Goal: Transaction & Acquisition: Subscribe to service/newsletter

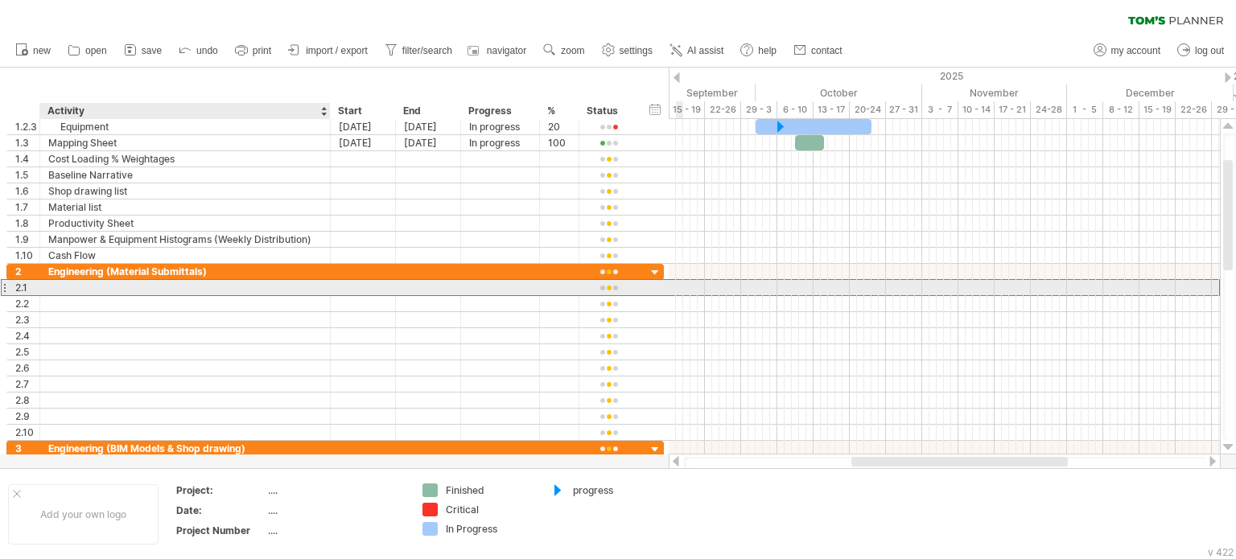
click at [70, 287] on div at bounding box center [185, 287] width 274 height 15
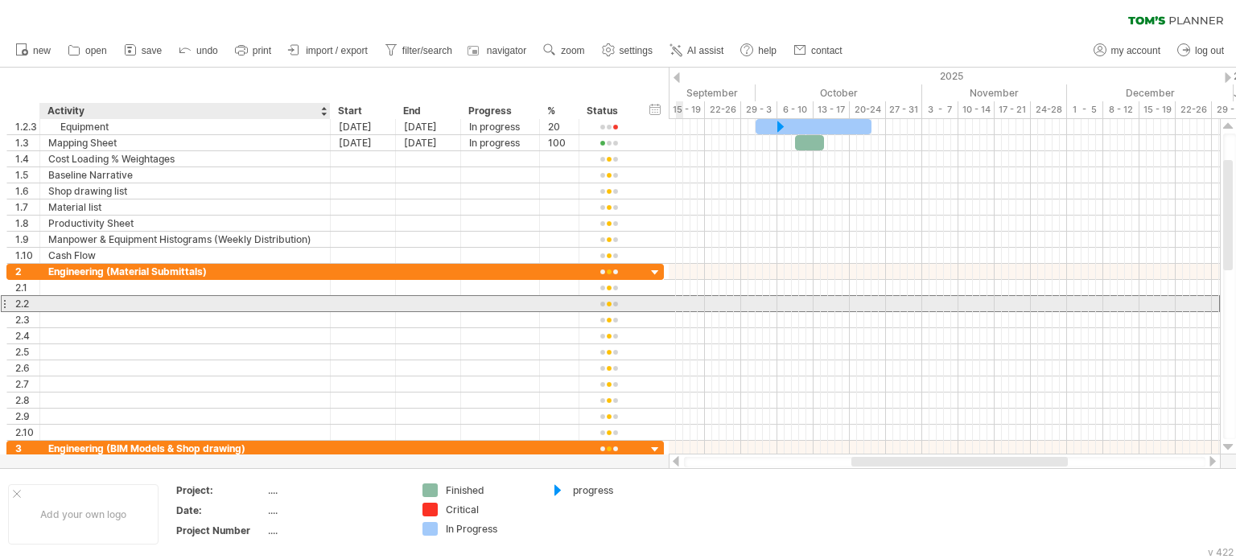
click at [56, 307] on div at bounding box center [185, 303] width 274 height 15
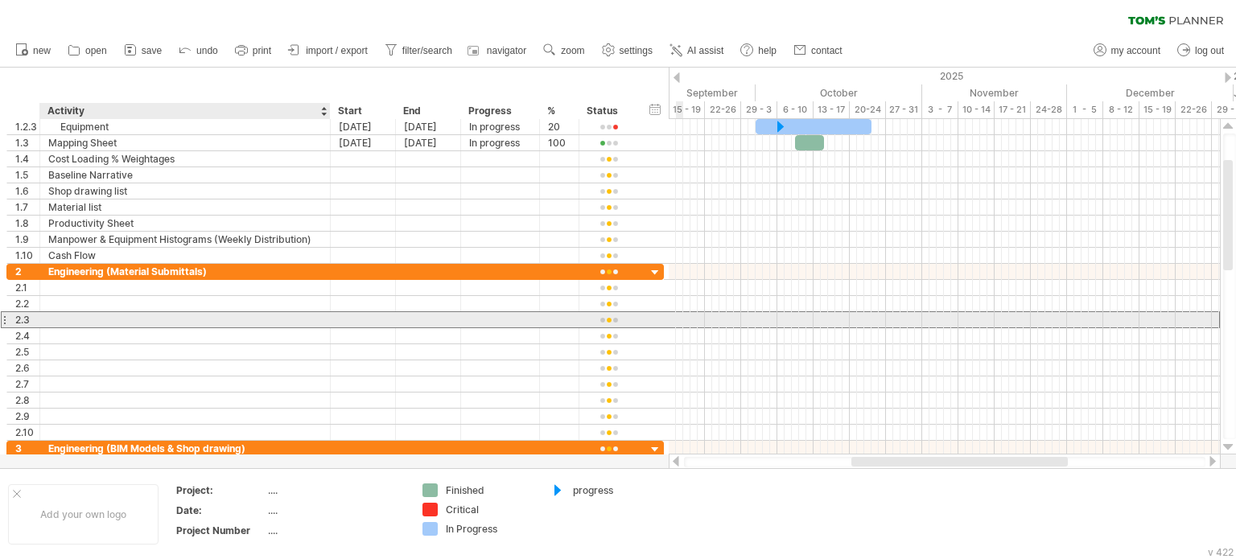
click at [55, 315] on div at bounding box center [185, 319] width 274 height 15
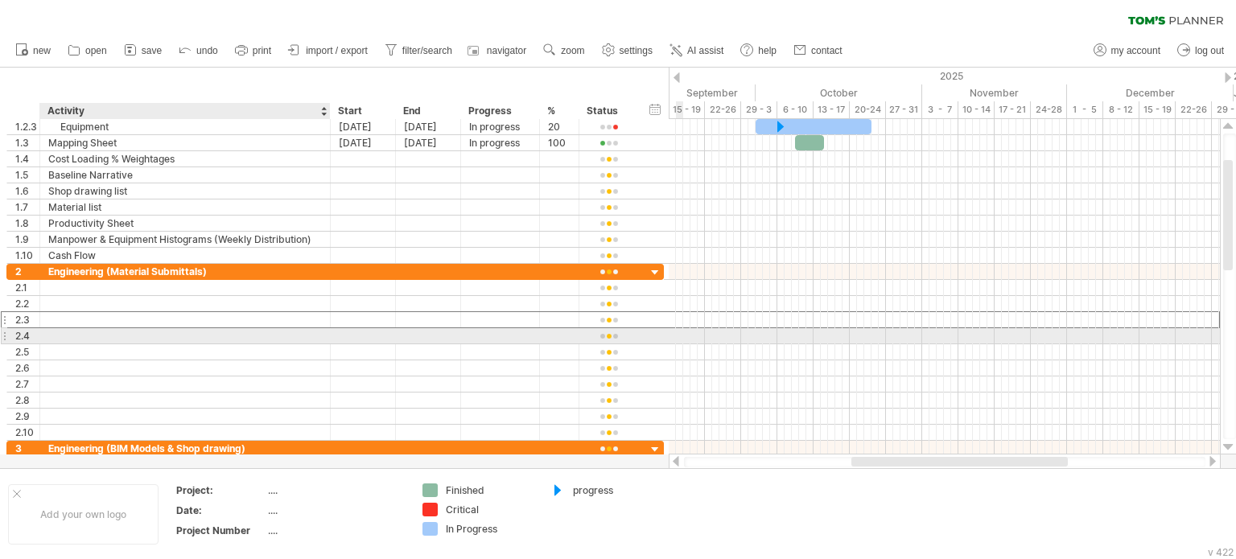
click at [57, 337] on div at bounding box center [185, 335] width 274 height 15
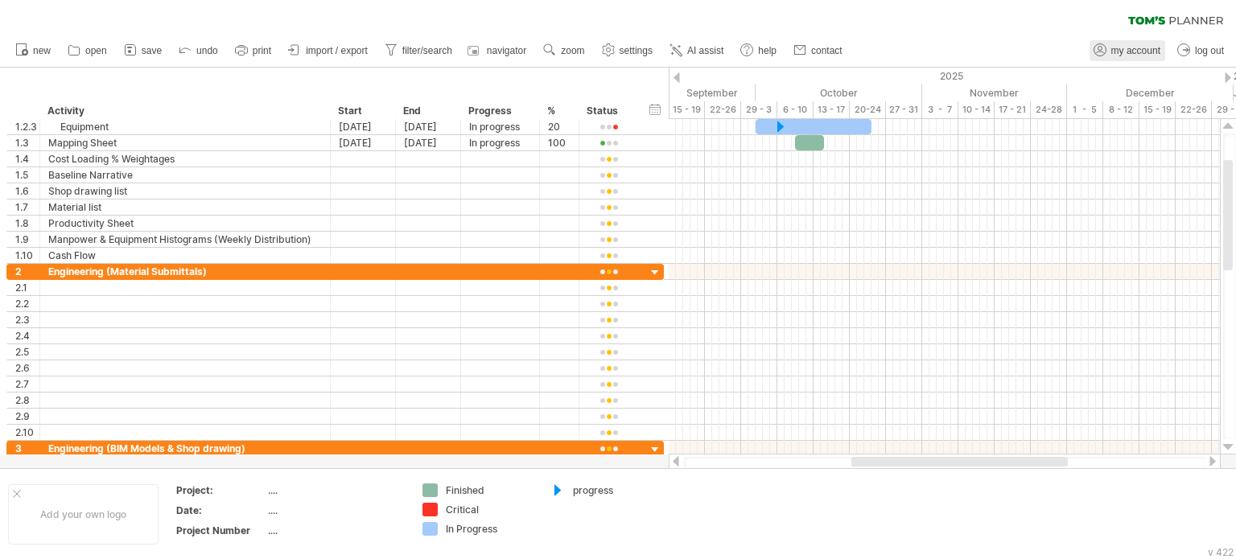
click at [1133, 48] on span "my account" at bounding box center [1135, 50] width 49 height 11
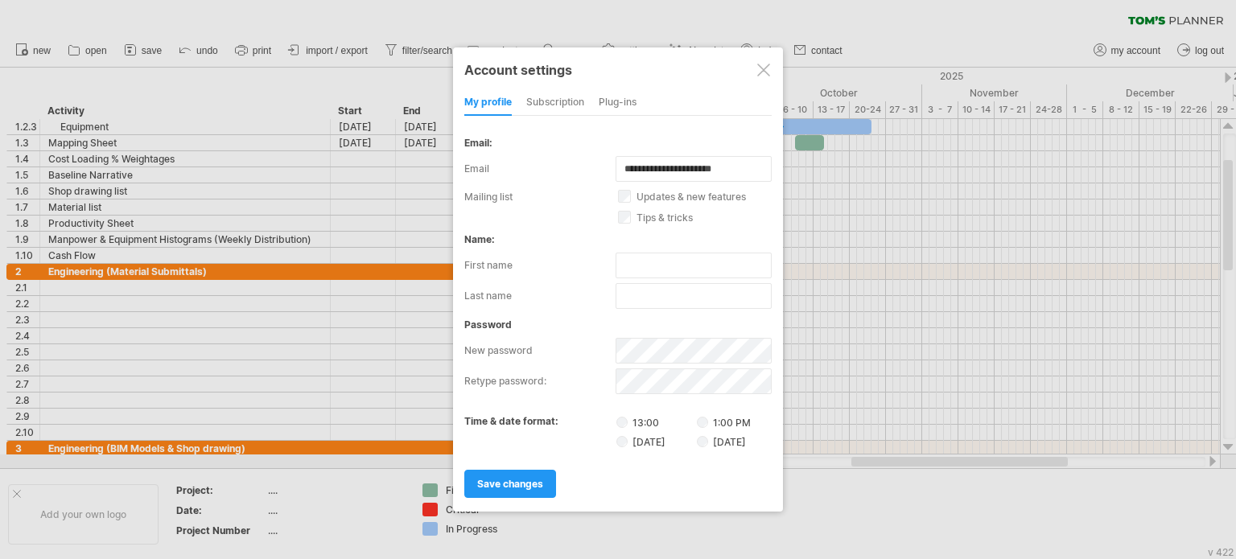
click at [538, 97] on div "subscription" at bounding box center [555, 103] width 58 height 26
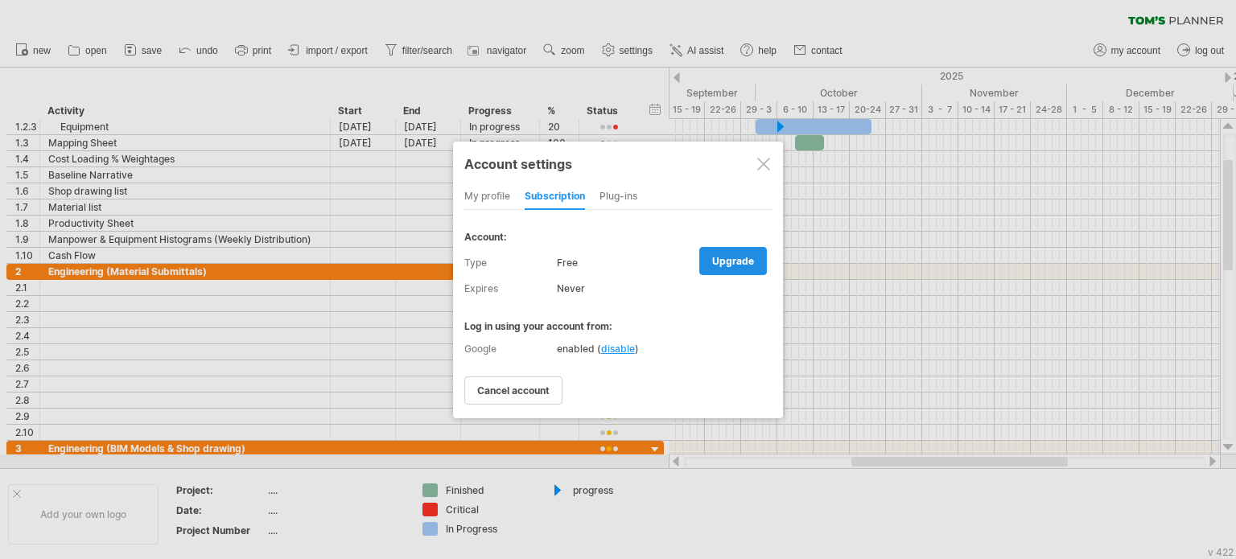
click at [731, 258] on span "upgrade" at bounding box center [733, 261] width 42 height 12
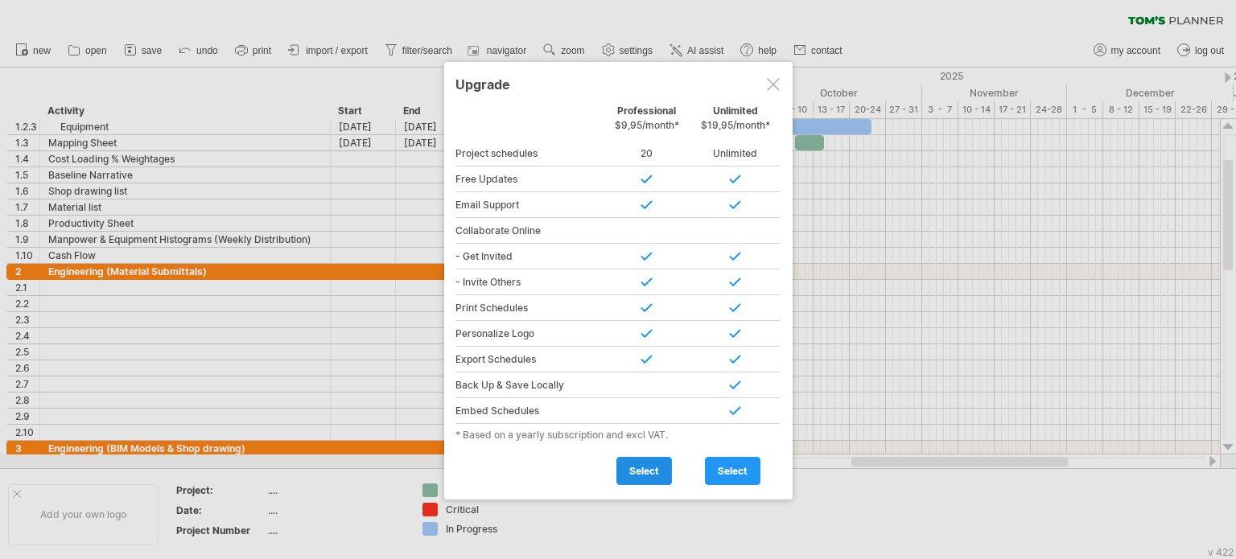
click at [634, 468] on span "select" at bounding box center [644, 471] width 30 height 12
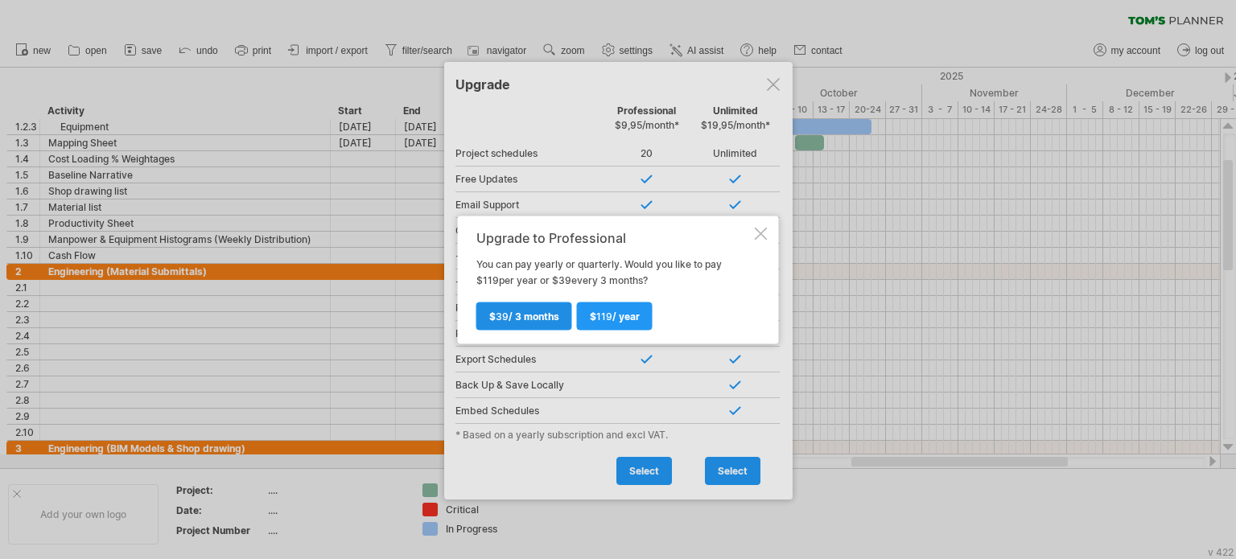
click at [516, 313] on span "$ 39 / 3 months" at bounding box center [524, 316] width 70 height 12
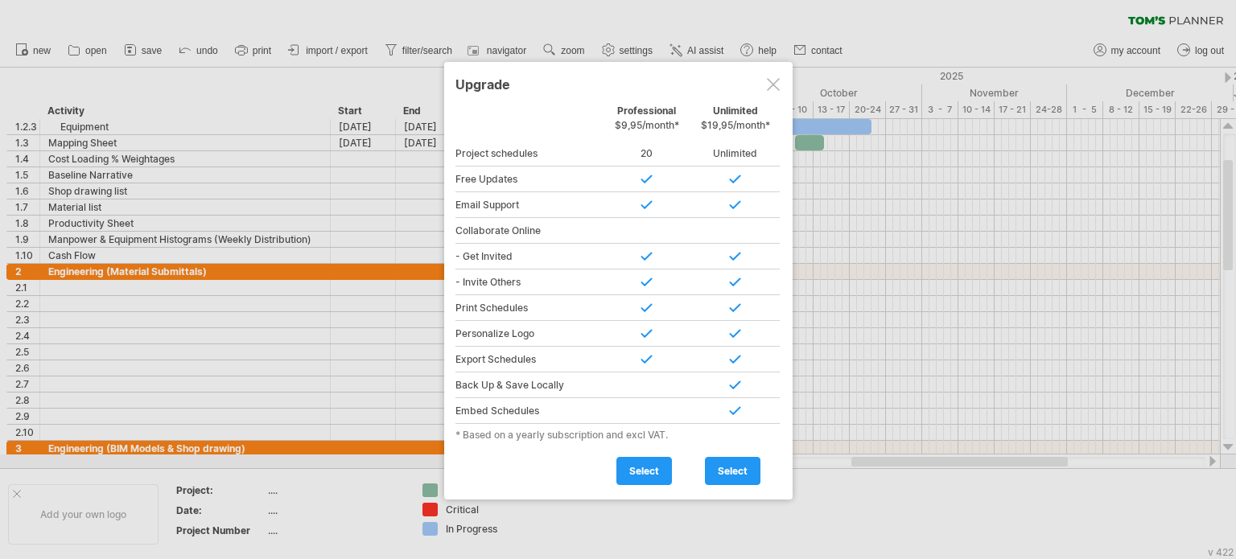
click at [1164, 19] on div at bounding box center [618, 279] width 1236 height 559
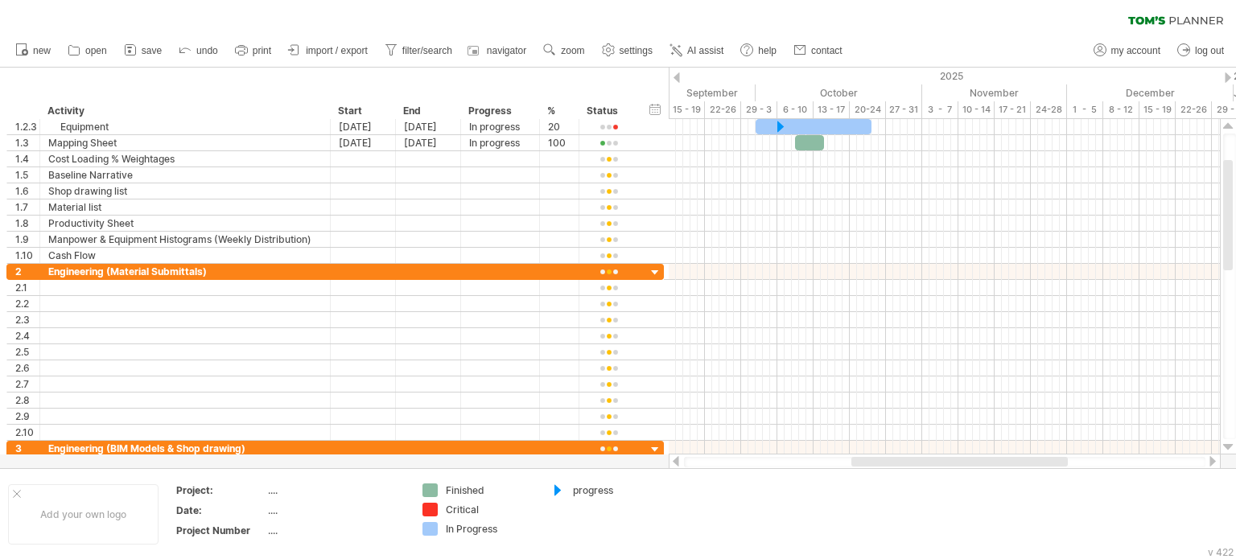
click at [1157, 19] on icon at bounding box center [1175, 20] width 95 height 9
